Goal: Information Seeking & Learning: Find specific fact

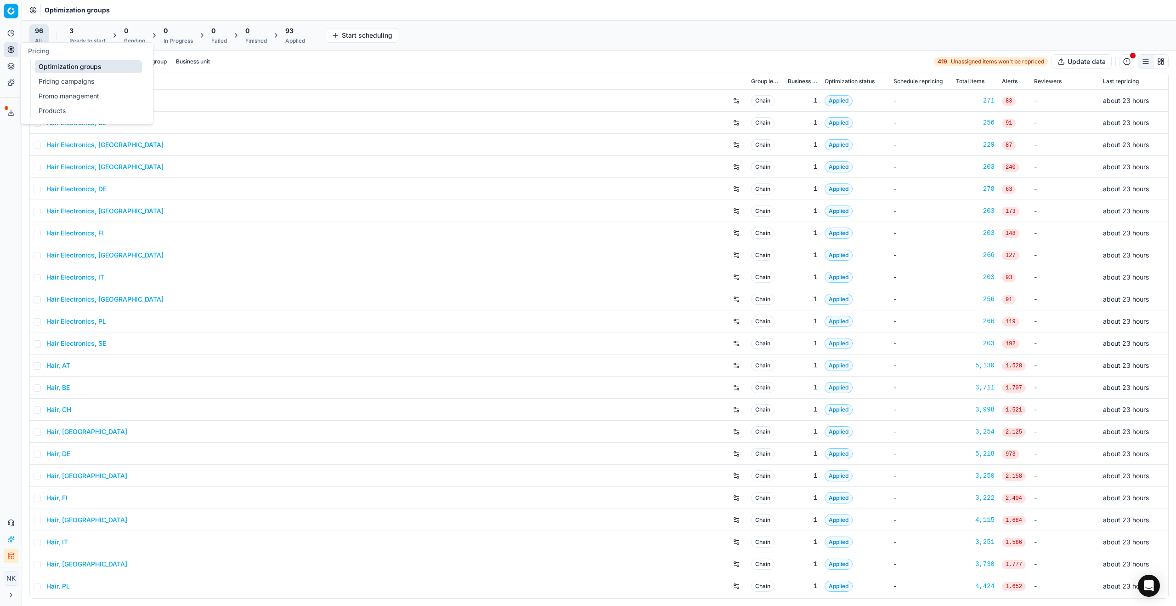
click at [51, 111] on link "Products" at bounding box center [88, 110] width 107 height 13
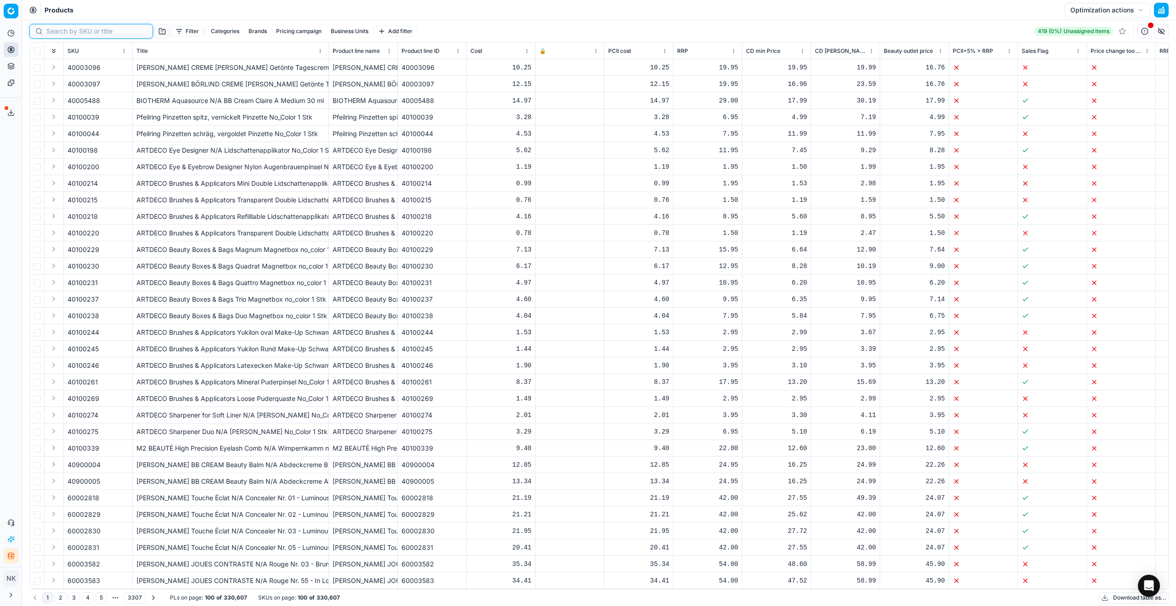
click at [57, 30] on input at bounding box center [96, 31] width 101 height 9
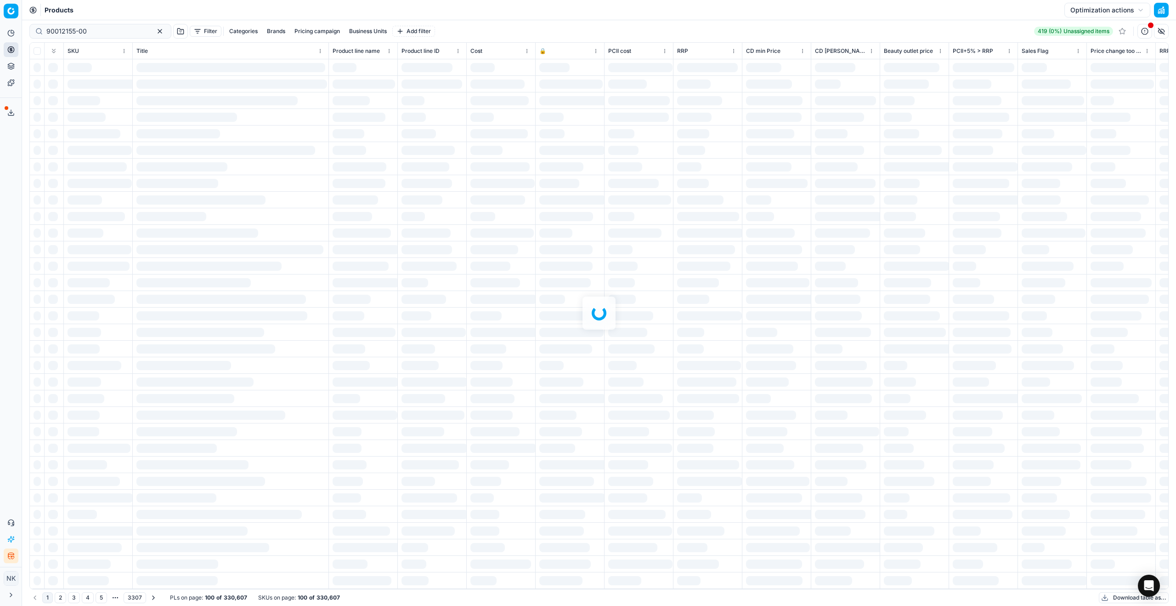
click at [93, 30] on div at bounding box center [599, 312] width 1154 height 585
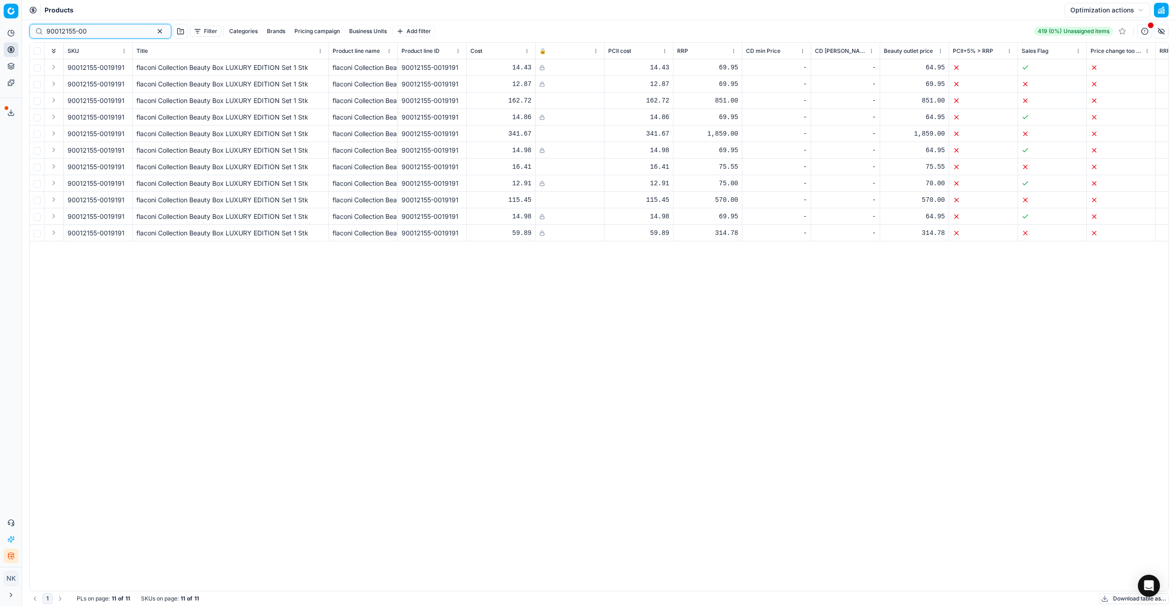
click at [101, 28] on input "90012155-00" at bounding box center [96, 31] width 101 height 9
paste input "19191"
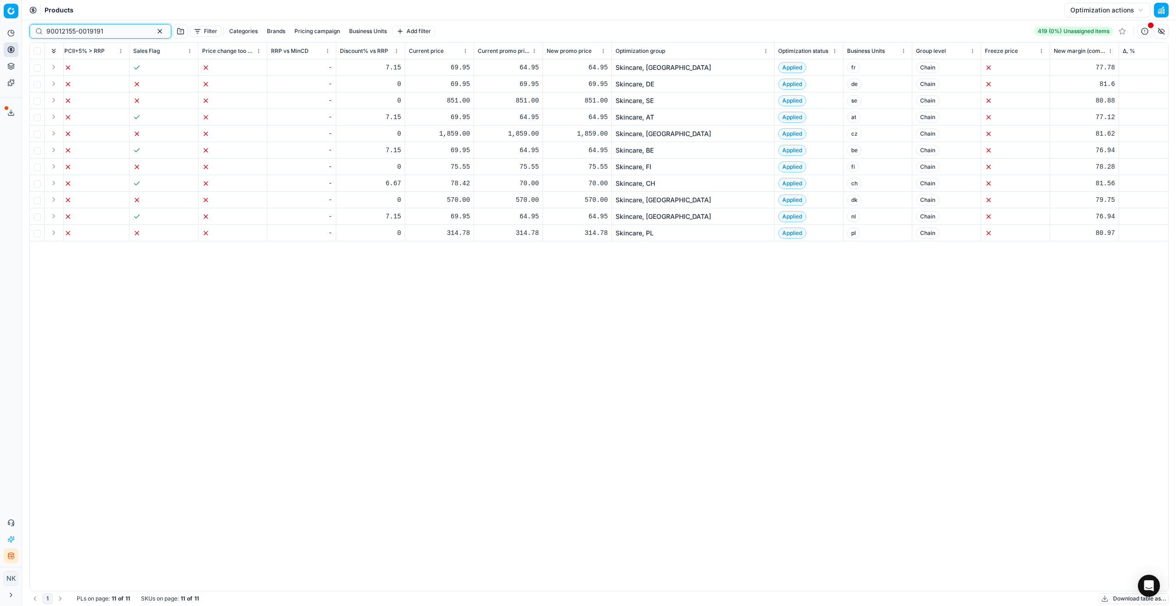
scroll to position [0, 890]
click at [108, 29] on input "90012155-0019191" at bounding box center [96, 31] width 101 height 9
click at [113, 32] on input "90012155-0019191" at bounding box center [96, 31] width 101 height 9
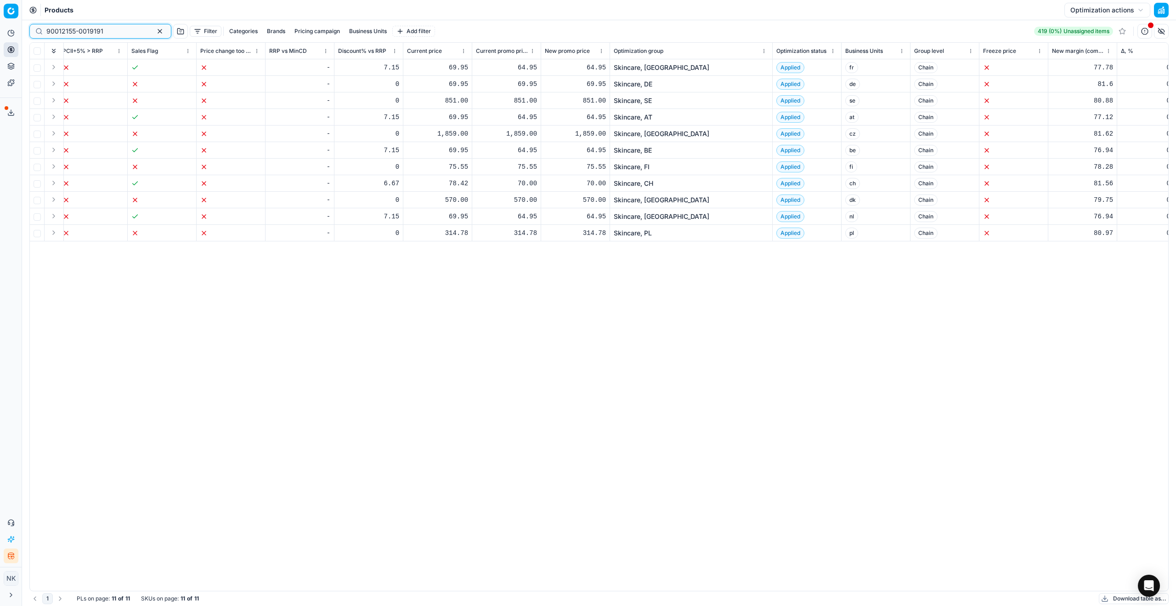
click at [113, 32] on input "90012155-0019191" at bounding box center [96, 31] width 101 height 9
paste input "6-0019192"
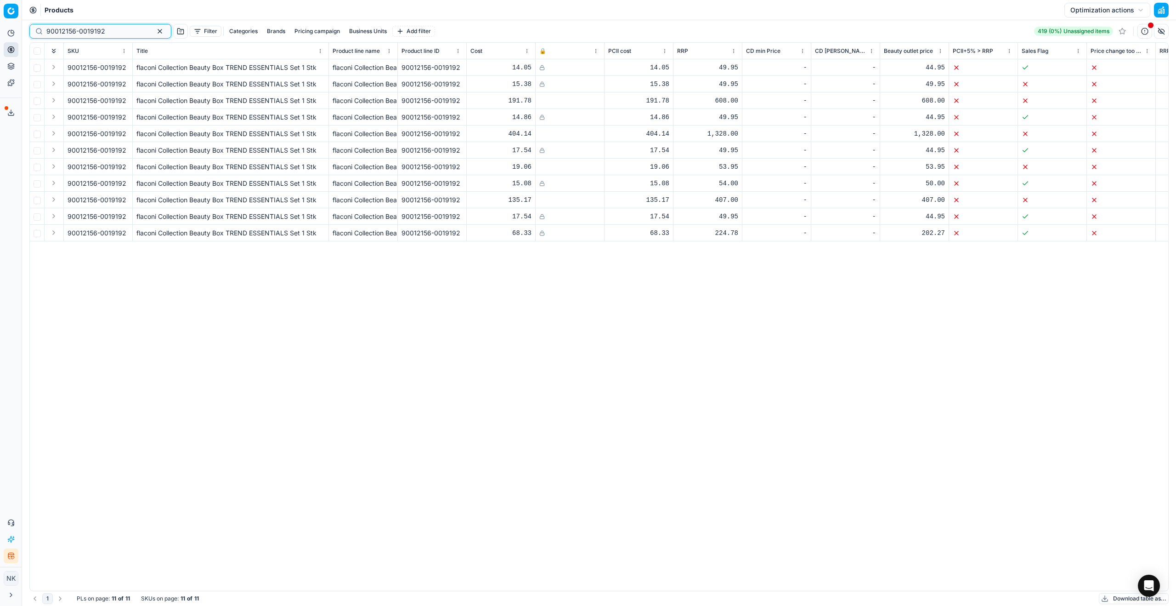
click at [109, 32] on input "90012156-0019192" at bounding box center [96, 31] width 101 height 9
click at [113, 28] on input "90012156-0019192" at bounding box center [96, 31] width 101 height 9
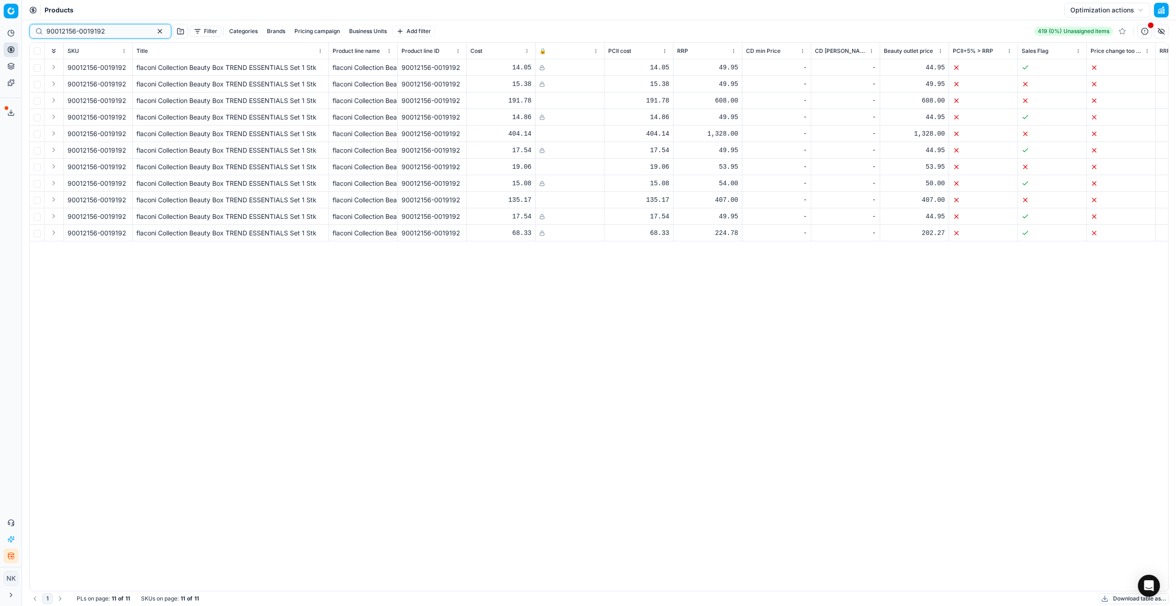
click at [113, 28] on input "90012156-0019192" at bounding box center [96, 31] width 101 height 9
paste input "54.95"
click at [74, 28] on div "54.95 Filter Categories Brands Pricing campaign Business Units Add filter 419 (…" at bounding box center [599, 312] width 1154 height 585
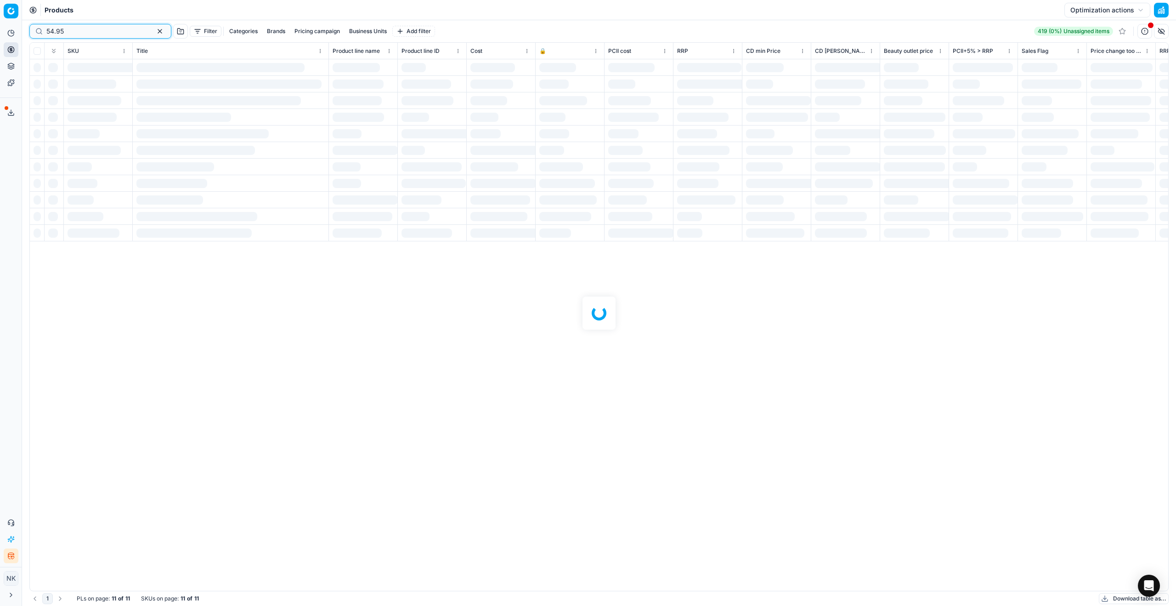
type input "54.95"
click at [74, 28] on div at bounding box center [599, 312] width 1154 height 585
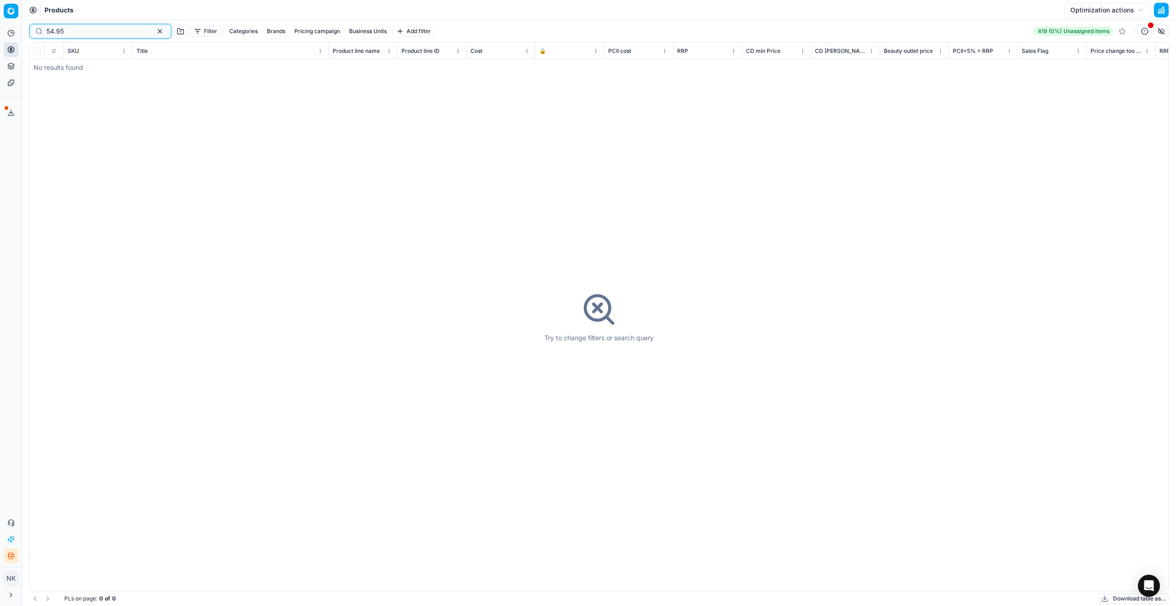
click at [74, 29] on input "54.95" at bounding box center [96, 31] width 101 height 9
click at [56, 66] on link "Optimization groups" at bounding box center [88, 66] width 107 height 13
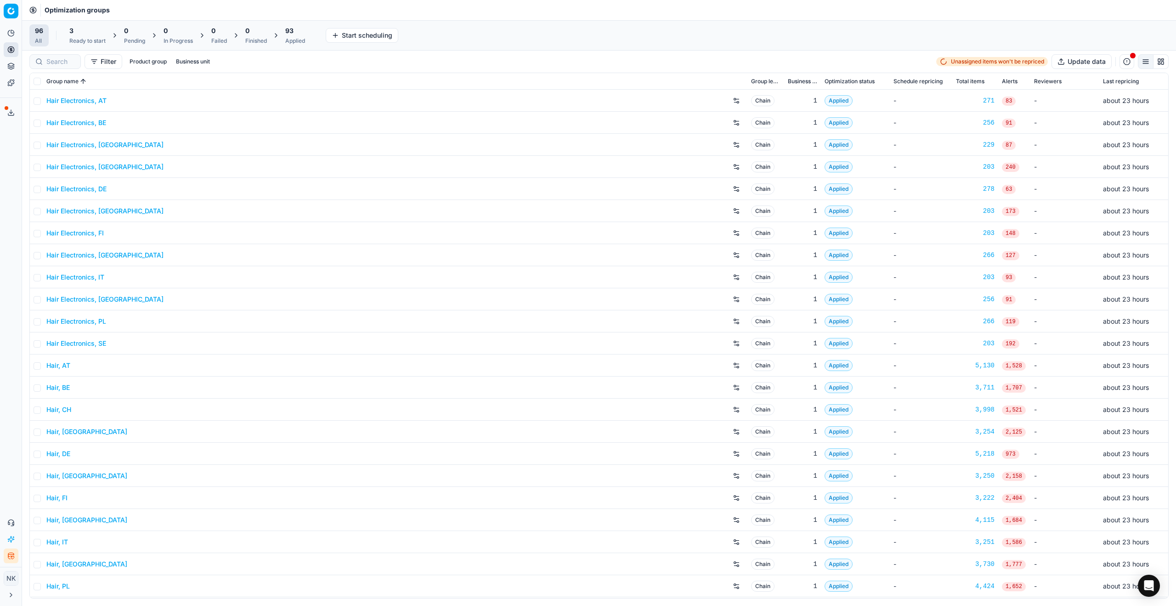
click at [76, 102] on link "Hair Electronics, AT" at bounding box center [76, 100] width 60 height 9
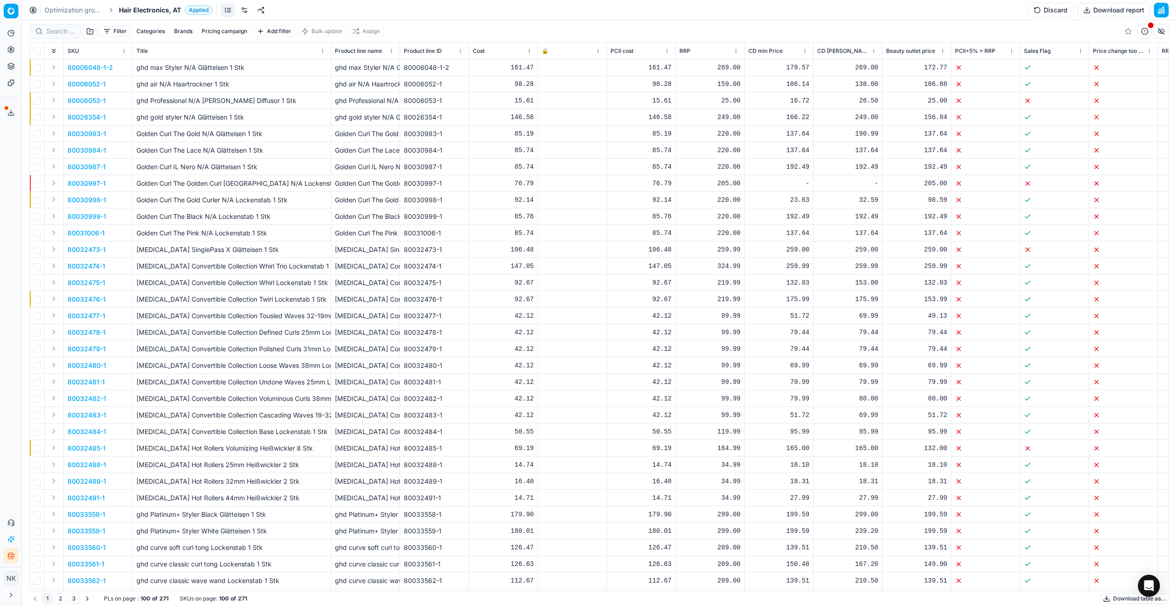
click at [142, 11] on span "Hair Electronics, AT" at bounding box center [150, 10] width 62 height 9
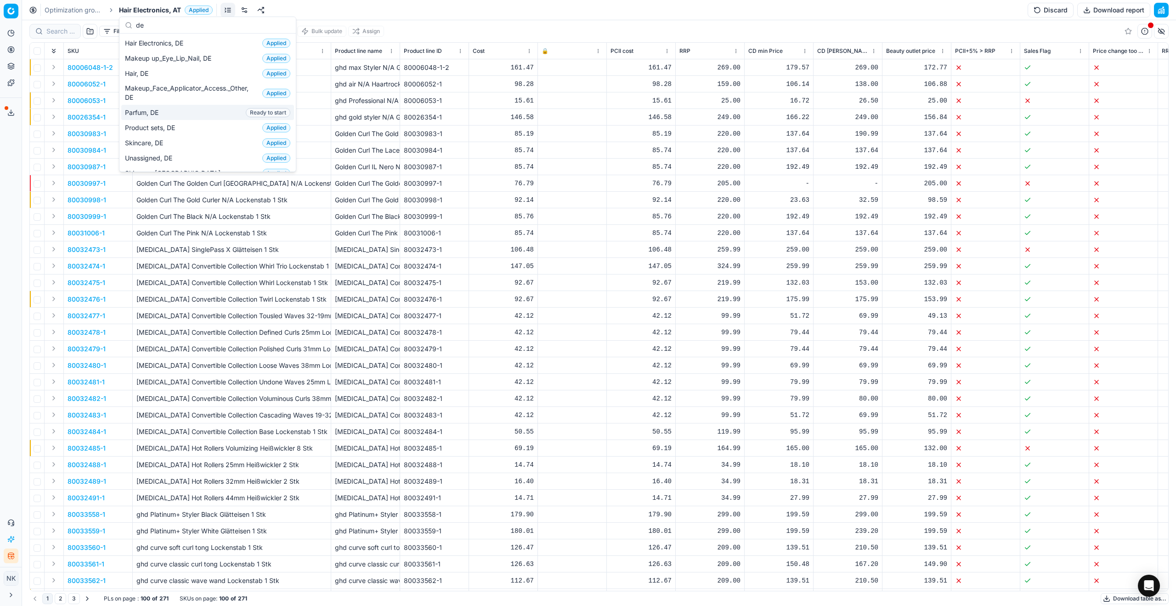
type input "de"
click at [150, 113] on span "Parfum, DE" at bounding box center [143, 112] width 37 height 9
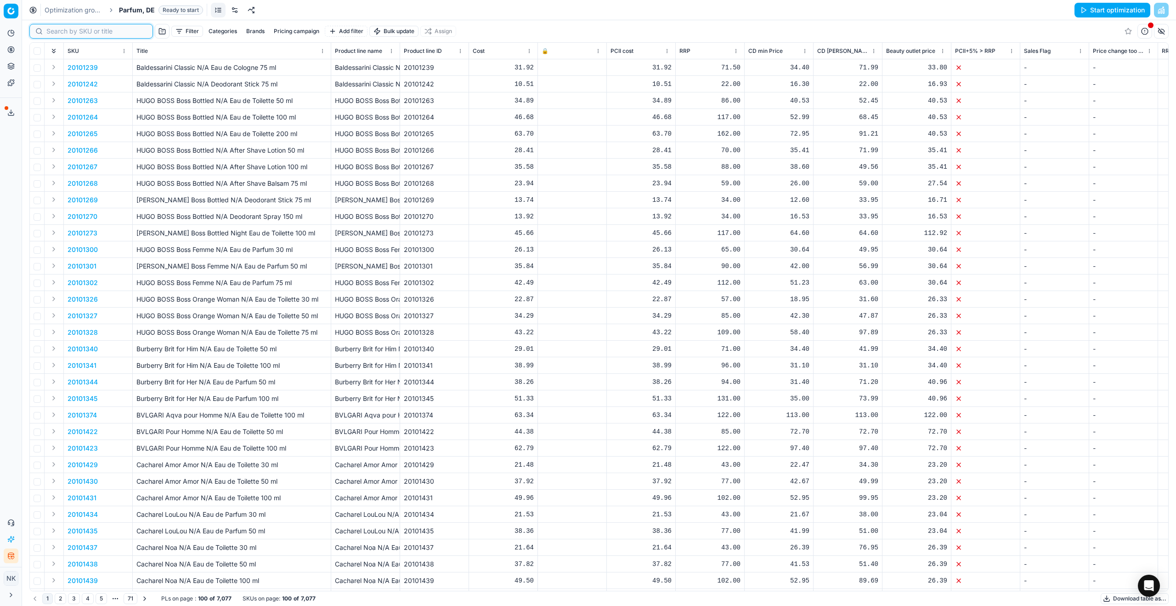
click at [60, 34] on input at bounding box center [96, 31] width 101 height 9
paste input "90016517-0025953"
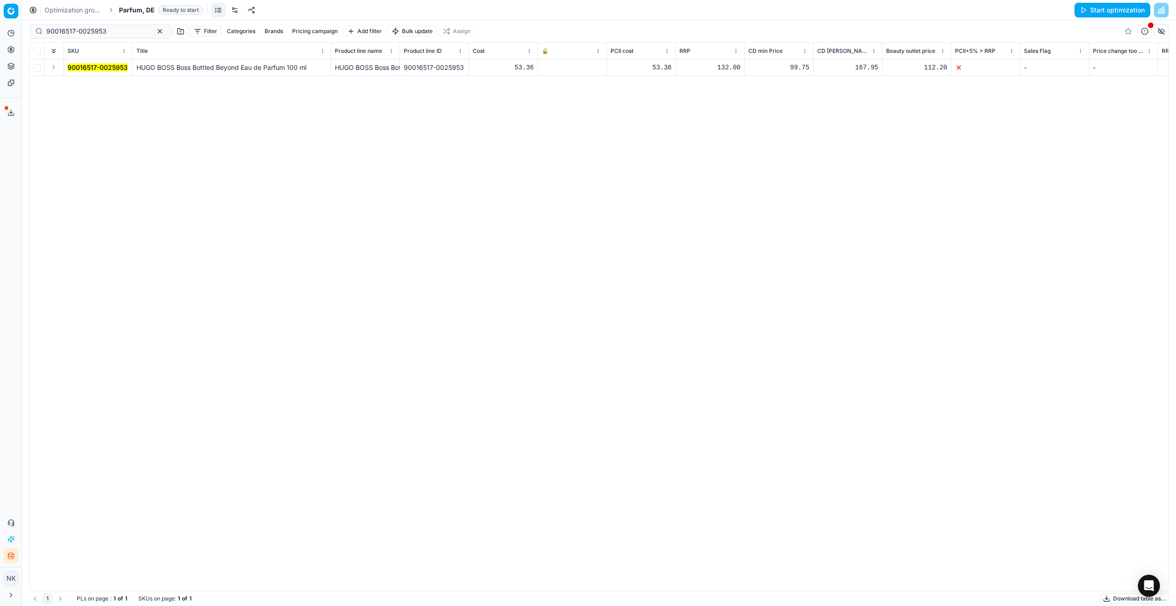
click at [52, 67] on button "Expand" at bounding box center [53, 67] width 11 height 11
click at [78, 81] on mark "90016517-0025953" at bounding box center [98, 84] width 60 height 8
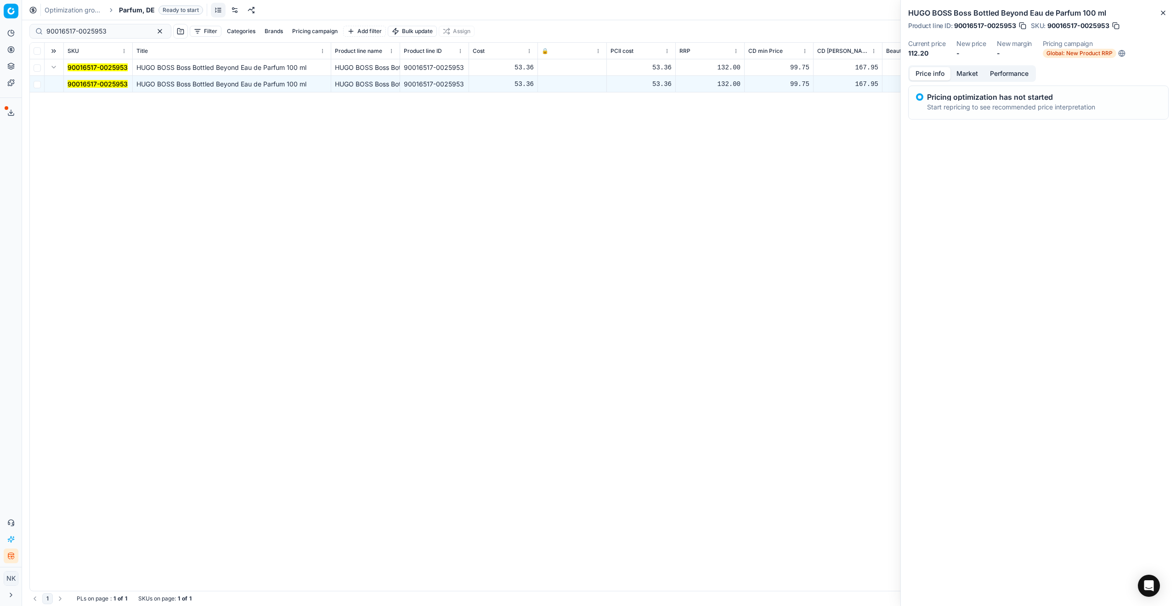
click at [969, 76] on button "Market" at bounding box center [968, 73] width 34 height 13
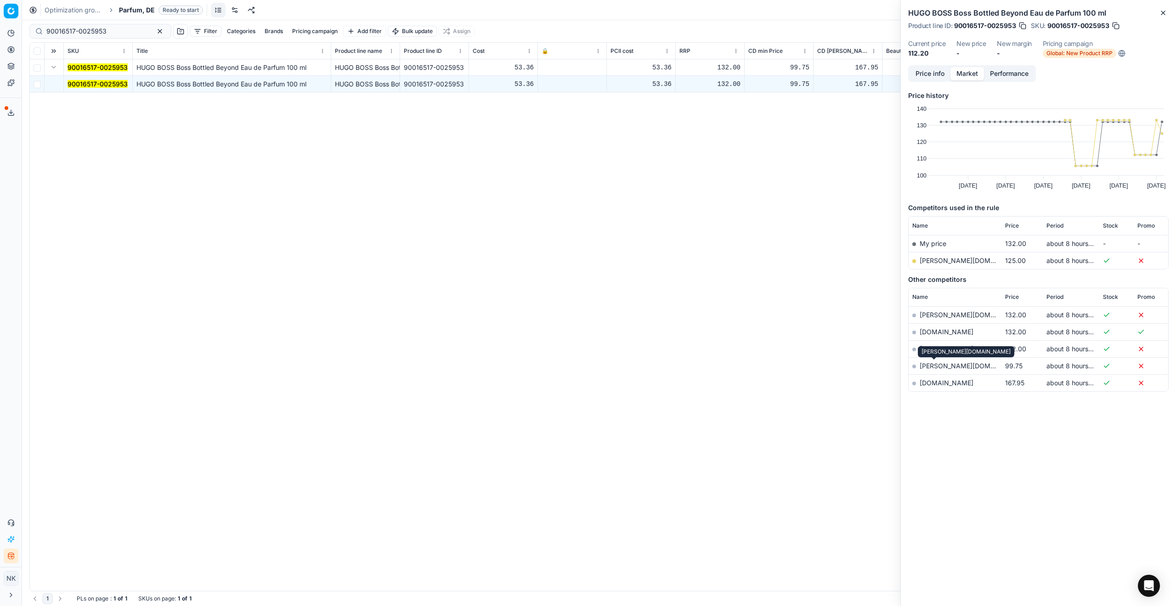
click at [931, 366] on link "[PERSON_NAME][DOMAIN_NAME]" at bounding box center [973, 366] width 107 height 8
click at [113, 32] on input "90016517-0025953" at bounding box center [96, 31] width 101 height 9
click at [116, 30] on input "90016517-0025953" at bounding box center [96, 31] width 101 height 9
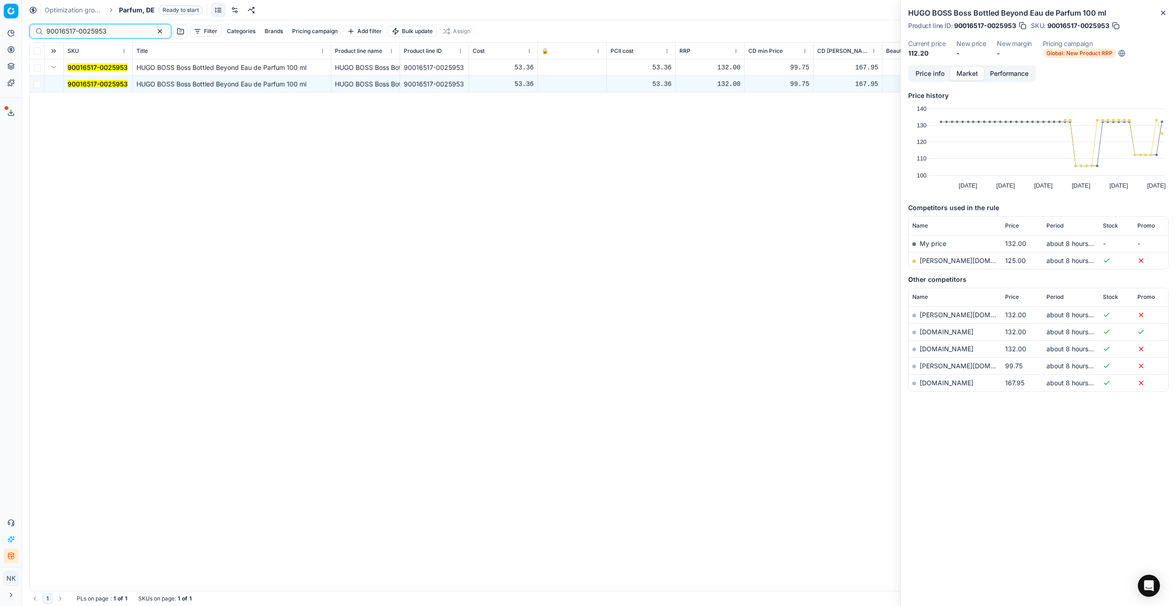
click at [116, 30] on input "90016517-0025953" at bounding box center [96, 31] width 101 height 9
paste input "6"
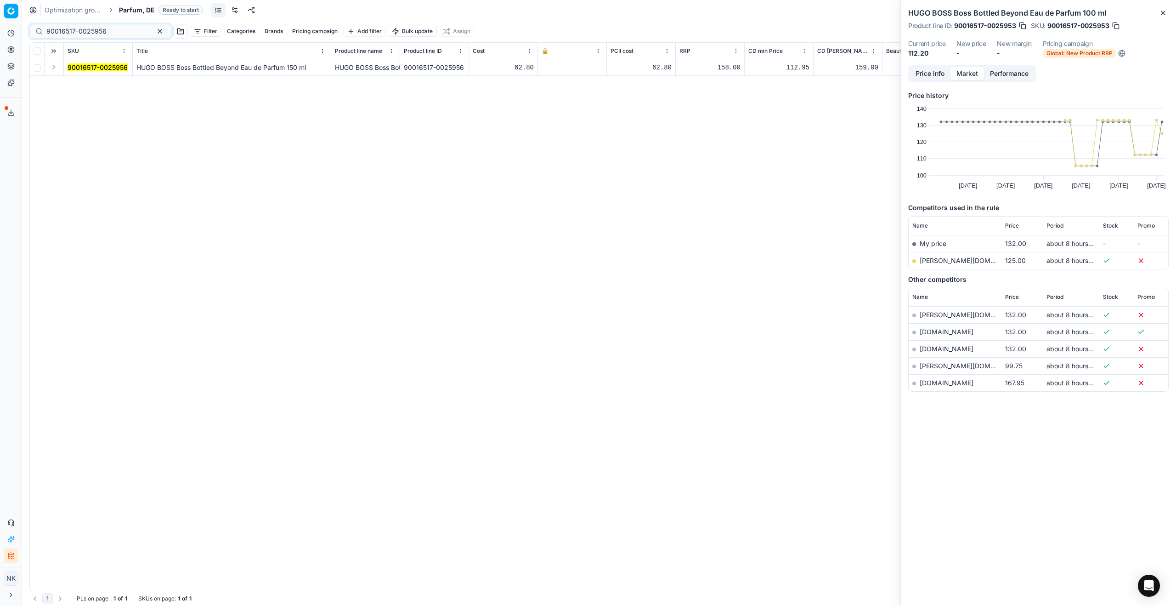
click at [50, 67] on button "Expand" at bounding box center [53, 67] width 11 height 11
click at [79, 83] on mark "90016517-0025956" at bounding box center [98, 84] width 60 height 8
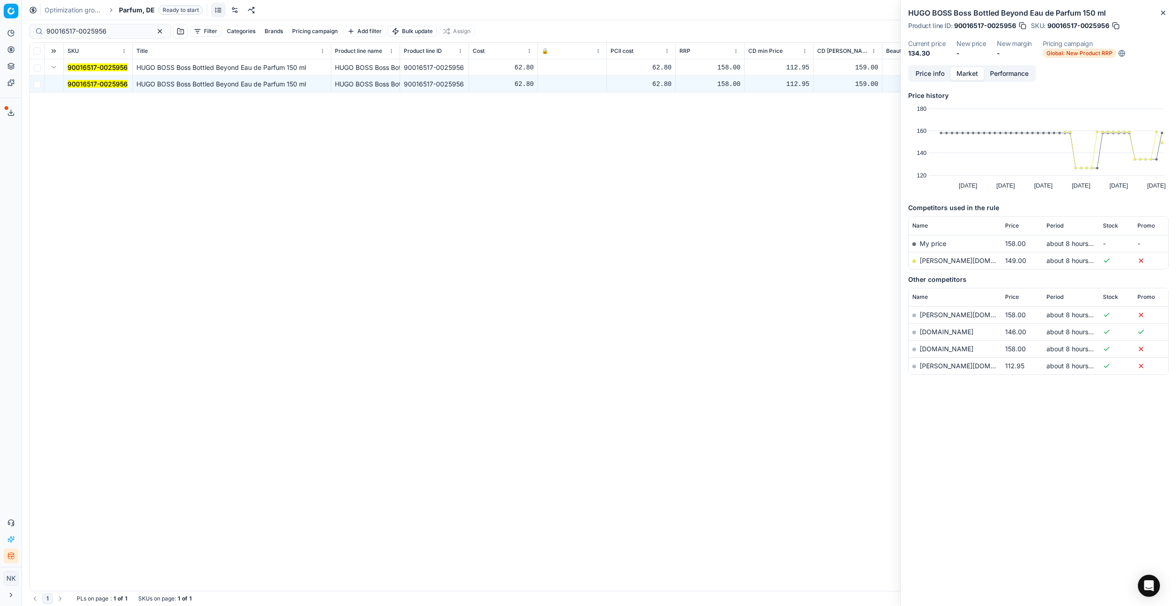
click at [935, 368] on link "[PERSON_NAME][DOMAIN_NAME]" at bounding box center [973, 366] width 107 height 8
click at [114, 30] on input "90016517-0025956" at bounding box center [96, 31] width 101 height 9
click at [115, 29] on input "90016517-0025956" at bounding box center [96, 31] width 101 height 9
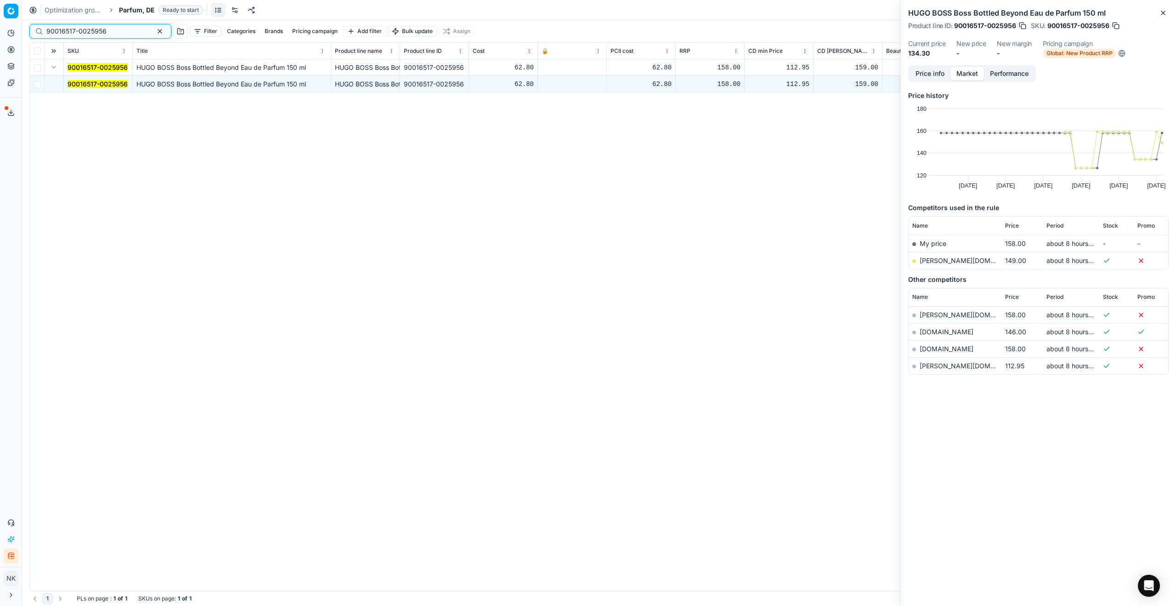
click at [115, 29] on input "90016517-0025956" at bounding box center [96, 31] width 101 height 9
paste input "8"
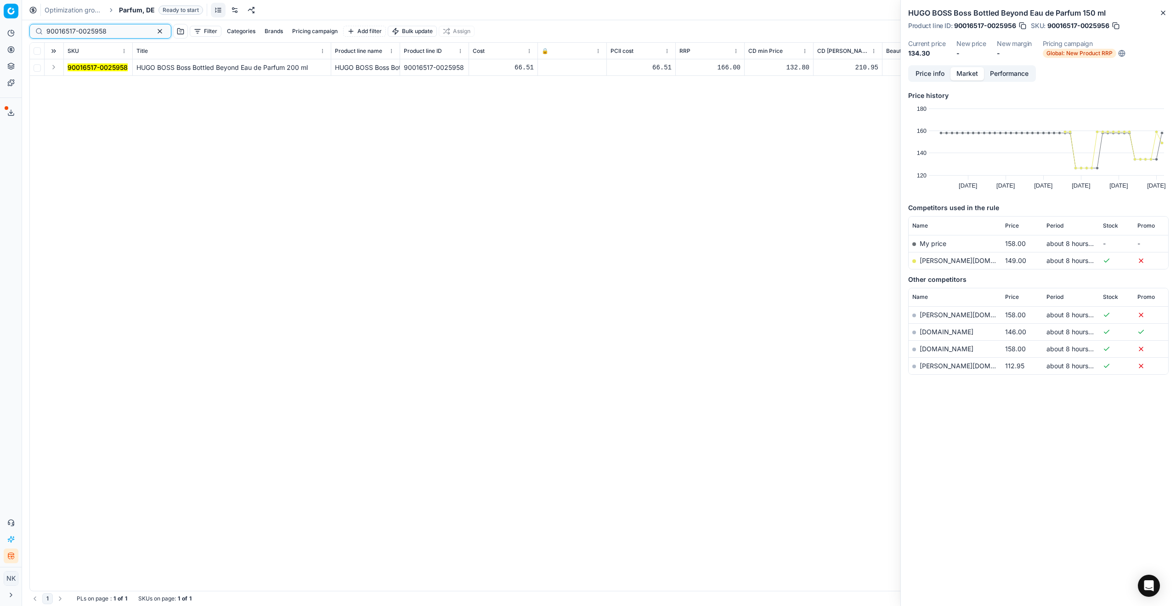
type input "90016517-0025958"
click at [51, 68] on button "Expand" at bounding box center [53, 67] width 11 height 11
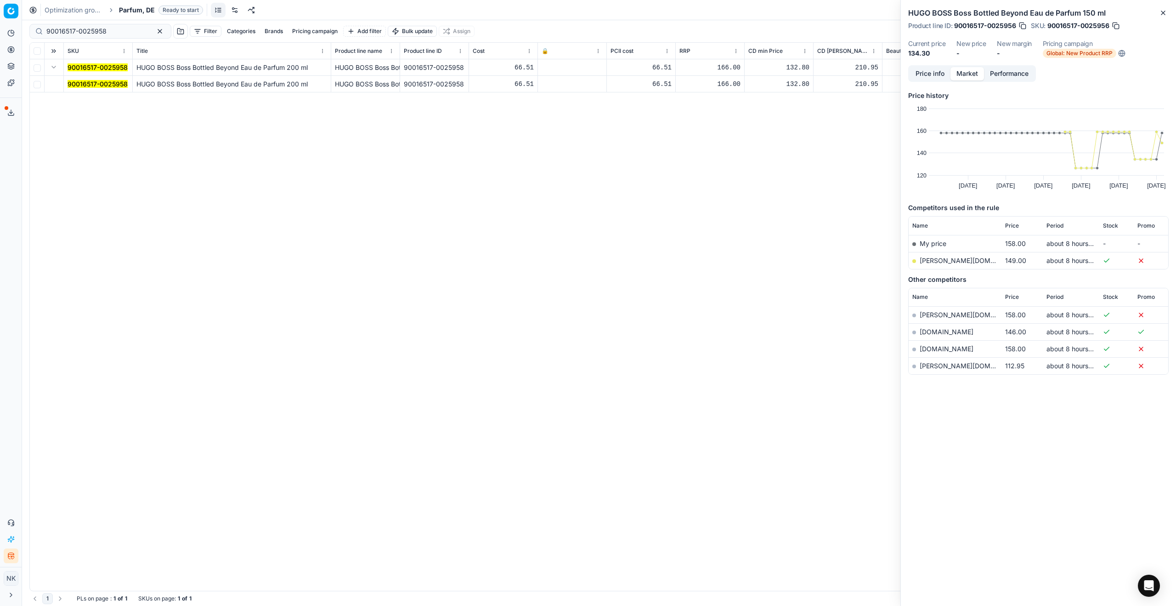
click at [76, 81] on mark "90016517-0025958" at bounding box center [98, 84] width 60 height 8
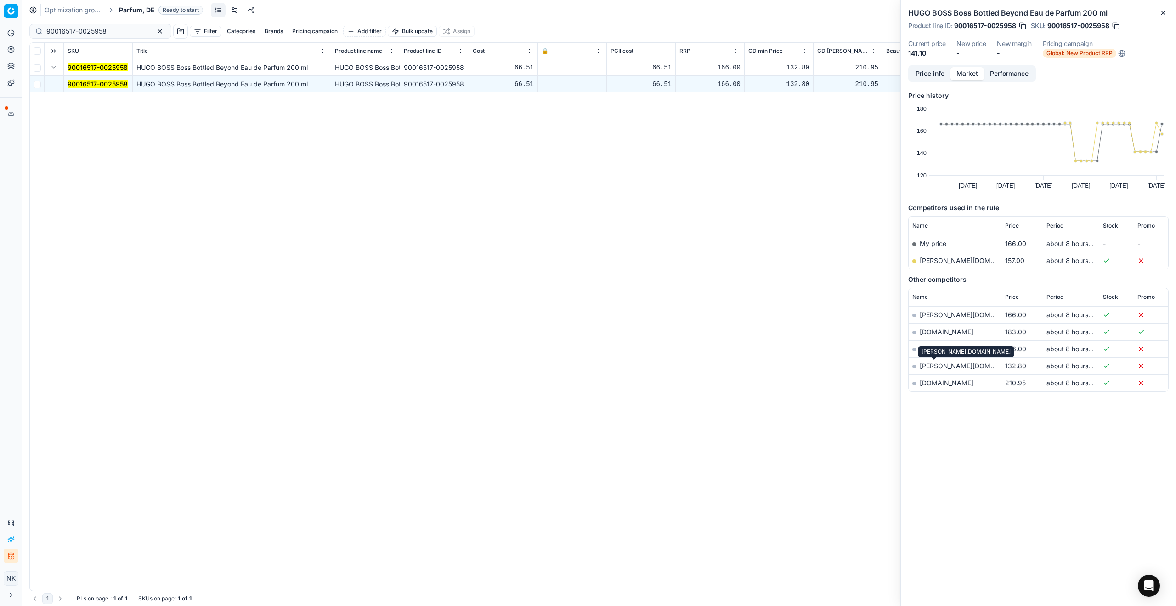
click at [931, 367] on link "[PERSON_NAME][DOMAIN_NAME]" at bounding box center [973, 366] width 107 height 8
click at [113, 31] on input "90016517-0025958" at bounding box center [96, 31] width 101 height 9
